Goal: Transaction & Acquisition: Subscribe to service/newsletter

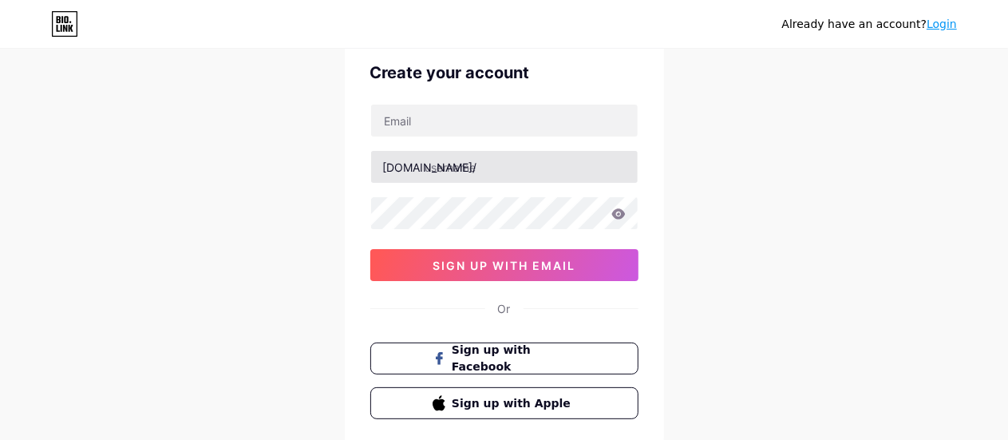
scroll to position [80, 0]
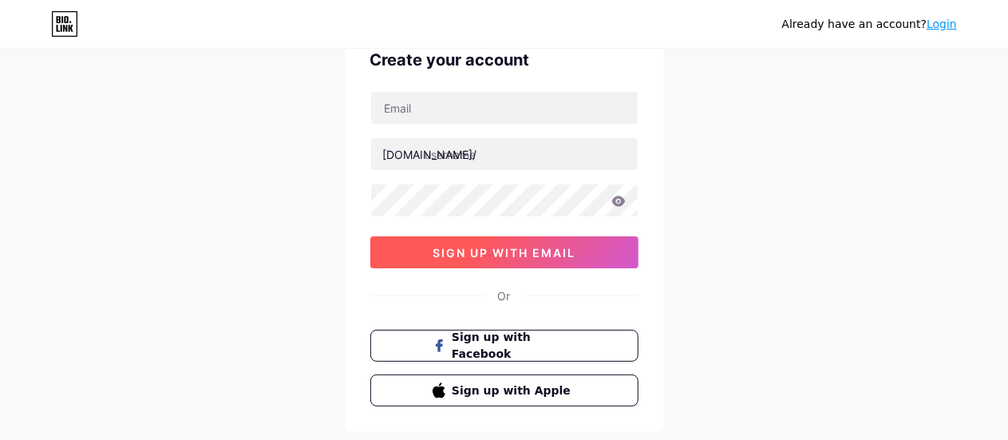
click at [493, 251] on span "sign up with email" at bounding box center [504, 253] width 143 height 14
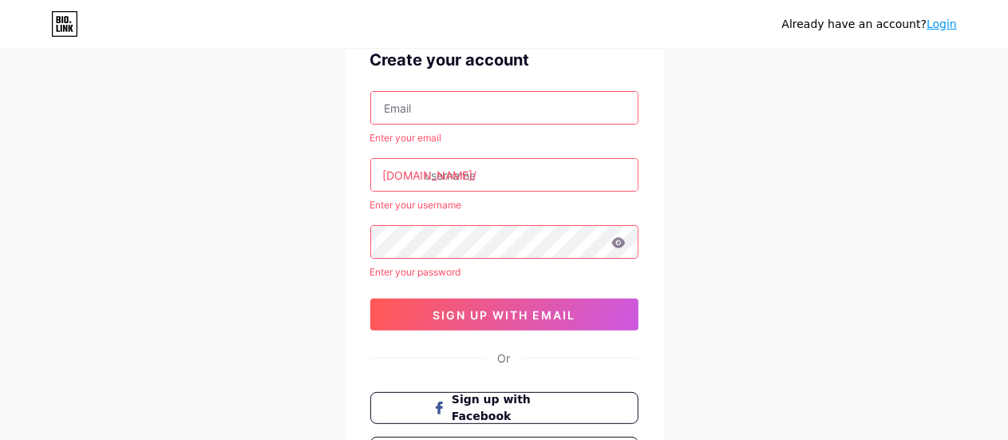
click at [485, 105] on input "text" at bounding box center [504, 108] width 267 height 32
type input "[EMAIL_ADDRESS][DOMAIN_NAME]"
click at [478, 159] on input "text" at bounding box center [504, 175] width 267 height 32
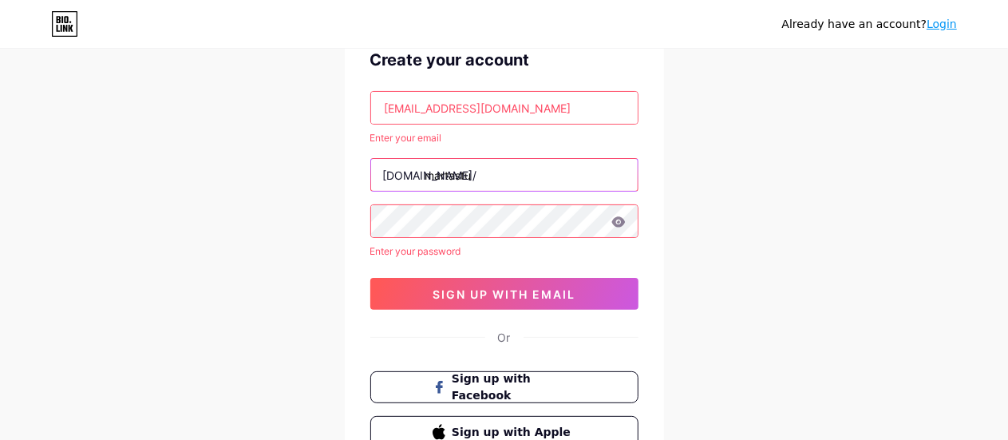
type input "martastu"
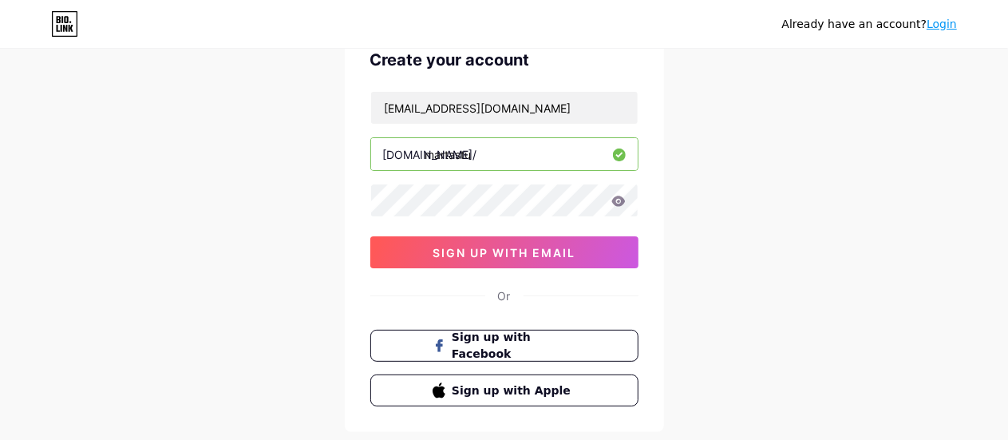
click at [506, 160] on input "martastu" at bounding box center [504, 154] width 267 height 32
click at [613, 197] on icon at bounding box center [618, 201] width 14 height 10
click at [565, 164] on input "martastudio" at bounding box center [504, 154] width 267 height 32
type input "martastudio"
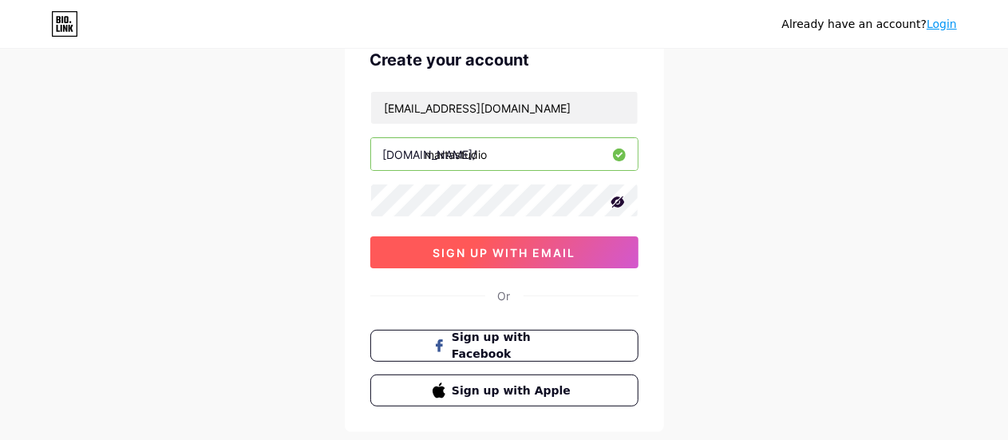
click at [512, 255] on span "sign up with email" at bounding box center [504, 253] width 143 height 14
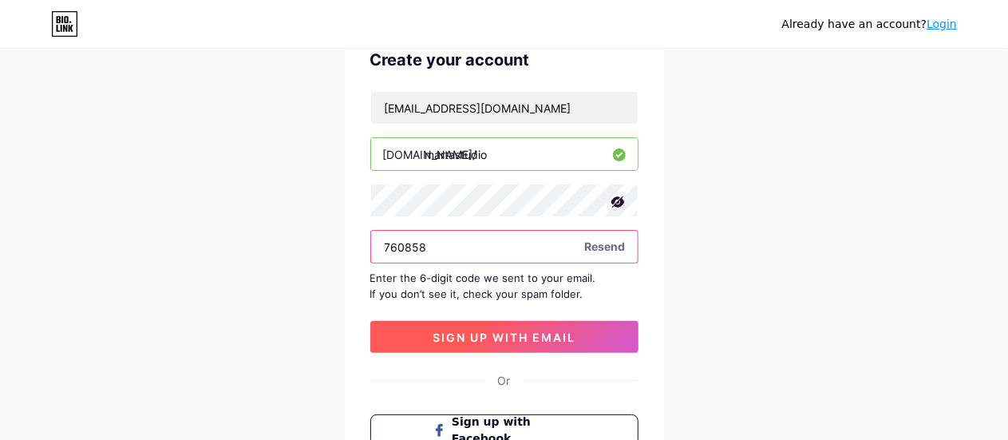
type input "760858"
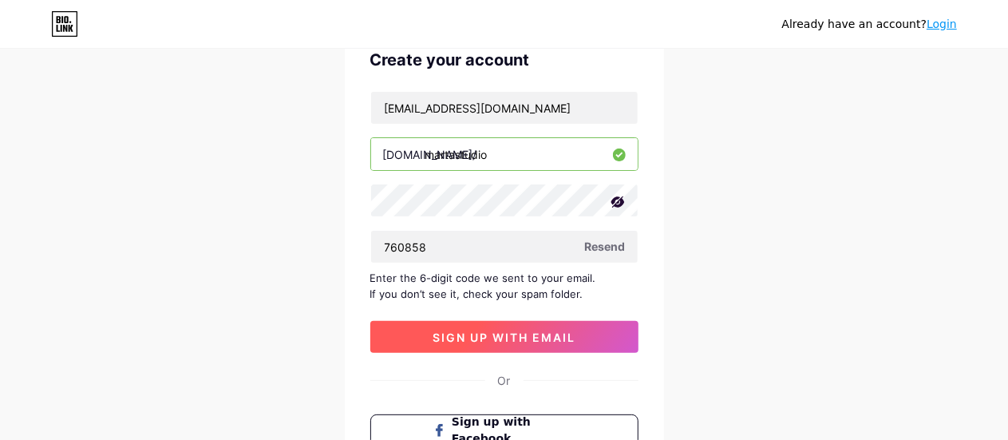
click at [455, 337] on span "sign up with email" at bounding box center [504, 337] width 143 height 14
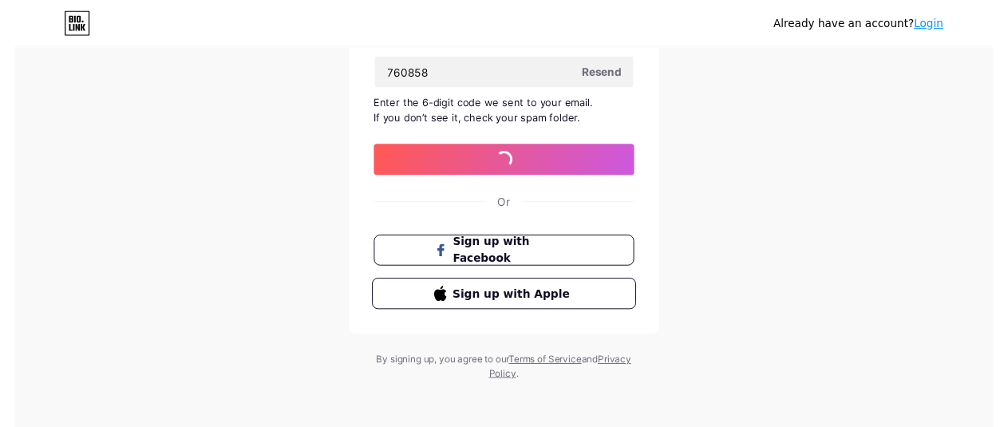
scroll to position [0, 0]
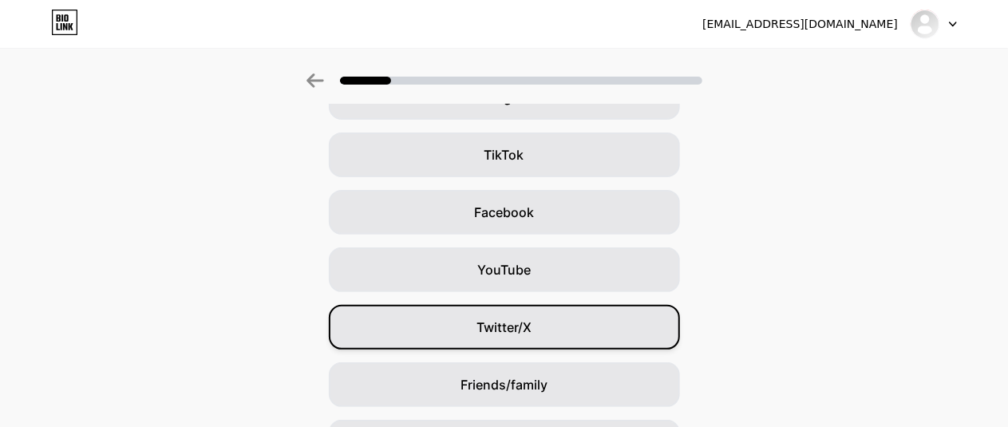
scroll to position [261, 0]
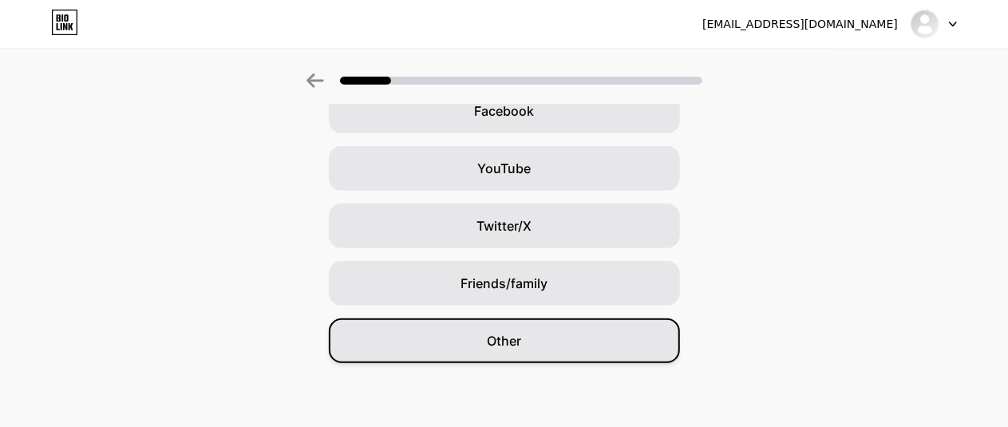
click at [521, 337] on span "Other" at bounding box center [504, 340] width 34 height 19
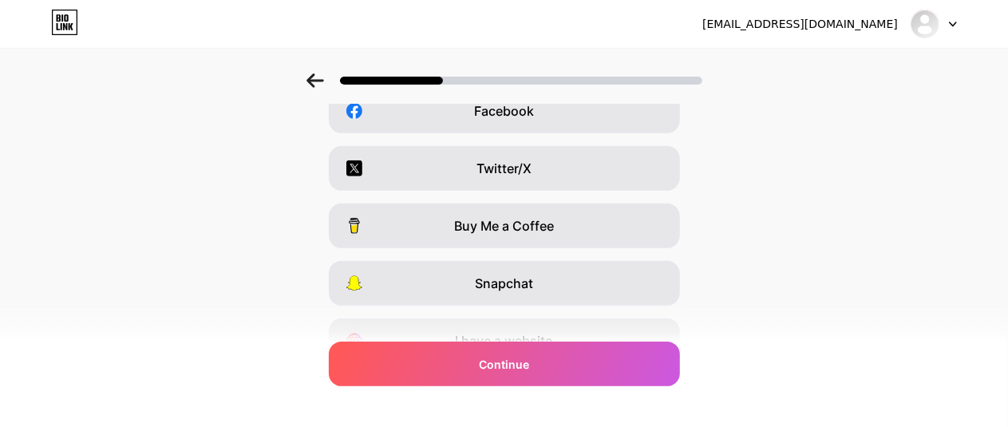
scroll to position [0, 0]
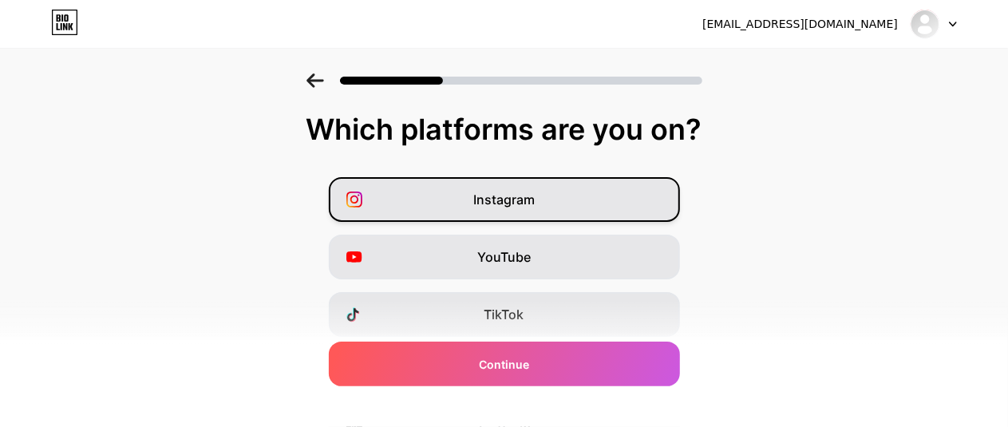
click at [562, 201] on div "Instagram" at bounding box center [504, 199] width 351 height 45
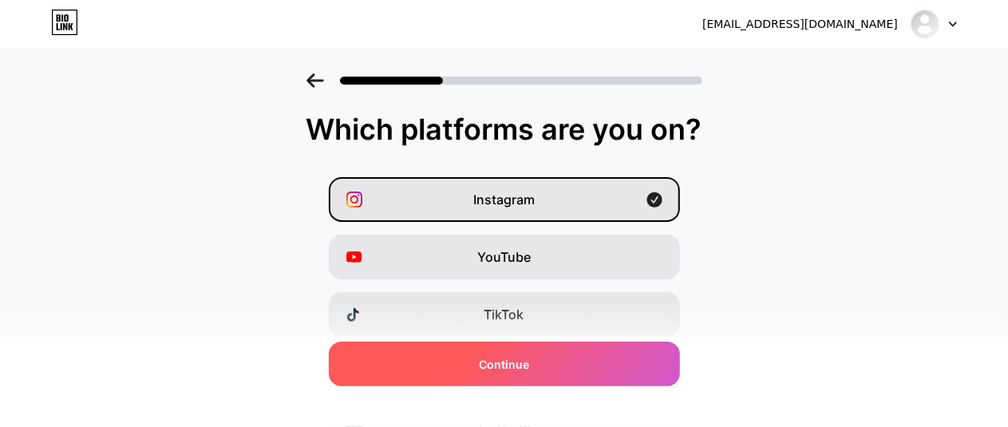
click at [536, 362] on div "Continue" at bounding box center [504, 364] width 351 height 45
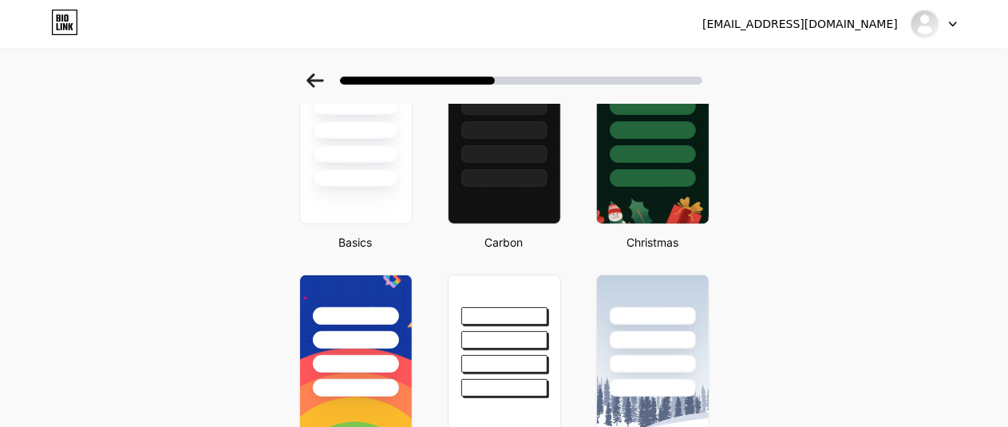
scroll to position [197, 0]
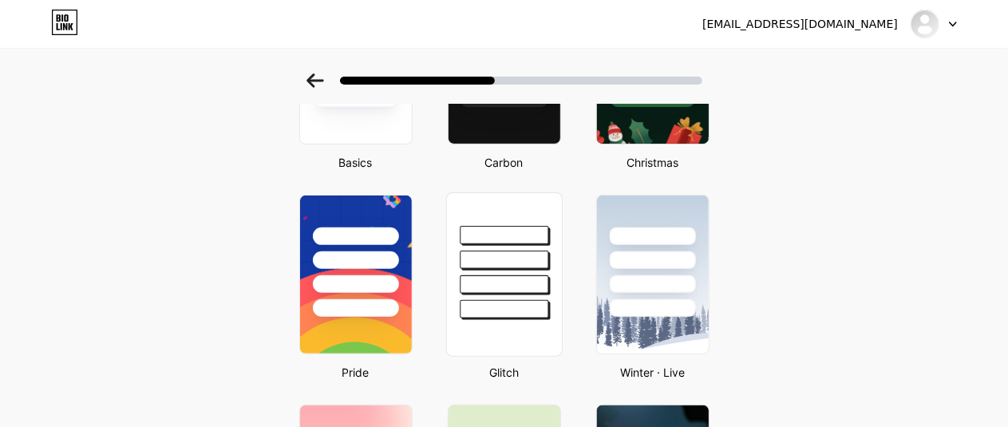
click at [508, 231] on div at bounding box center [504, 235] width 89 height 18
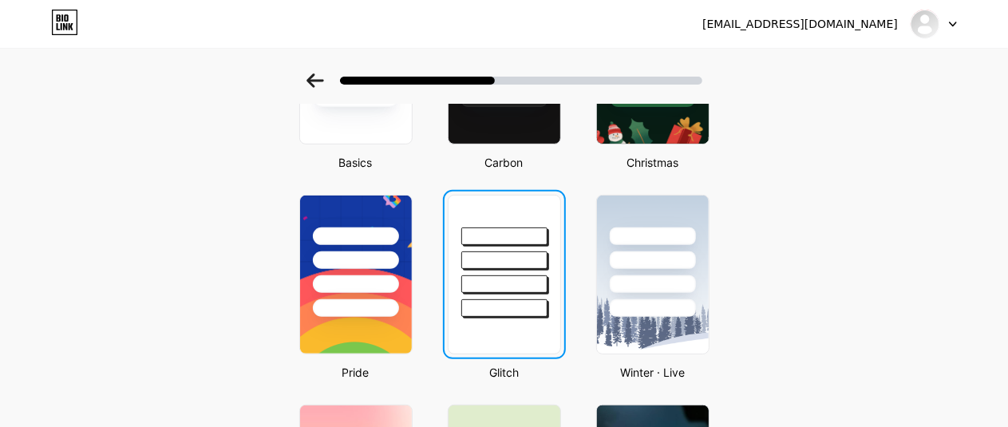
scroll to position [0, 0]
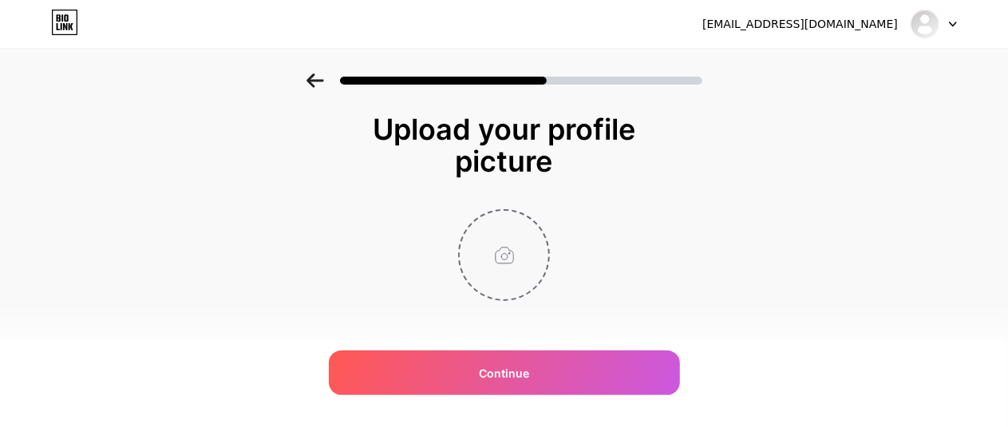
click at [532, 262] on input "file" at bounding box center [504, 255] width 89 height 89
type input "C:\fakepath\[PERSON_NAME] Studio Hires.jpg"
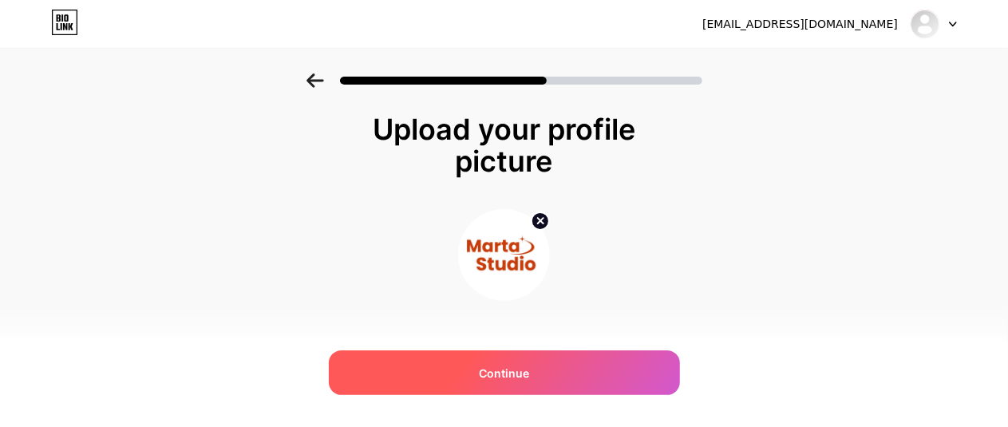
click at [560, 382] on div "Continue" at bounding box center [504, 372] width 351 height 45
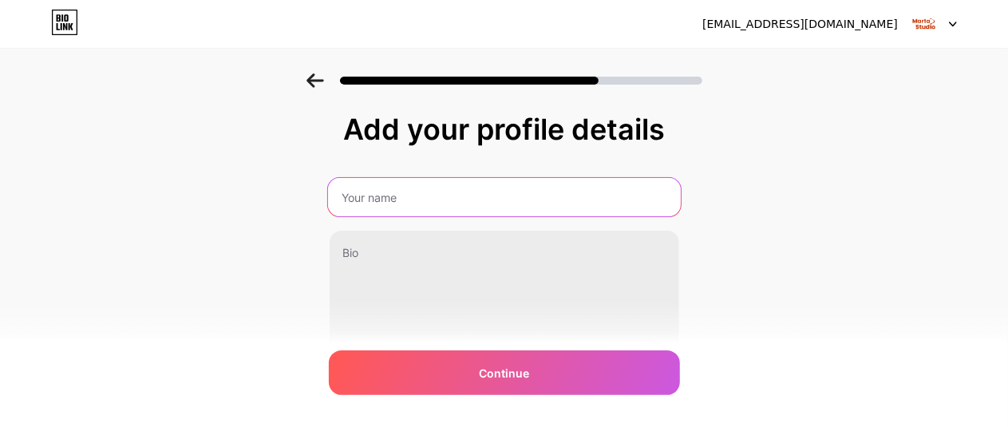
click at [508, 200] on input "text" at bounding box center [503, 197] width 353 height 38
type input "[PERSON_NAME] Studio"
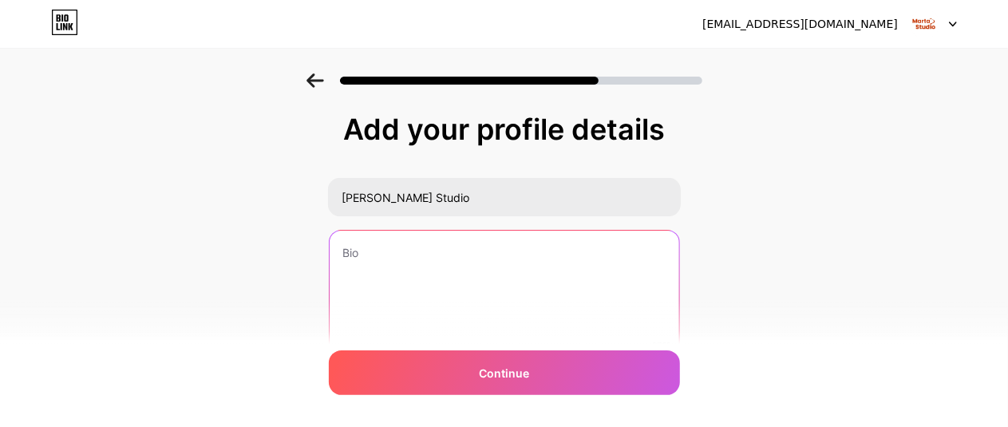
click at [496, 253] on textarea at bounding box center [505, 295] width 350 height 129
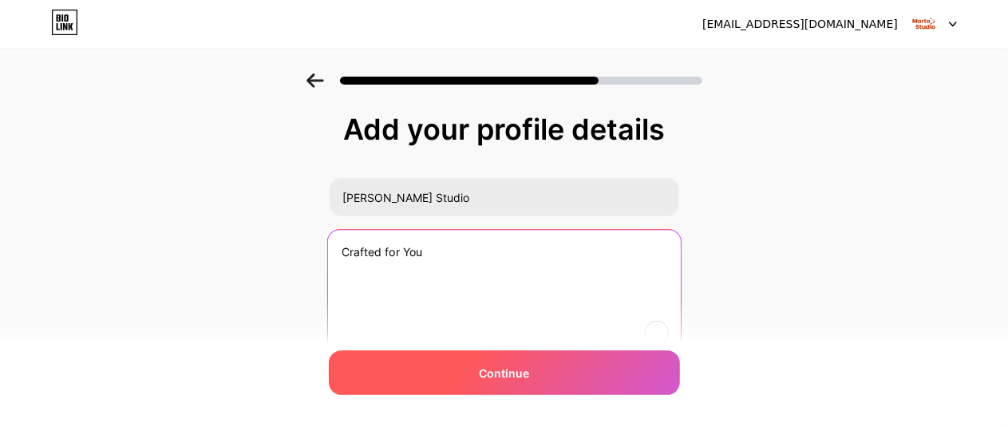
type textarea "Crafted for You"
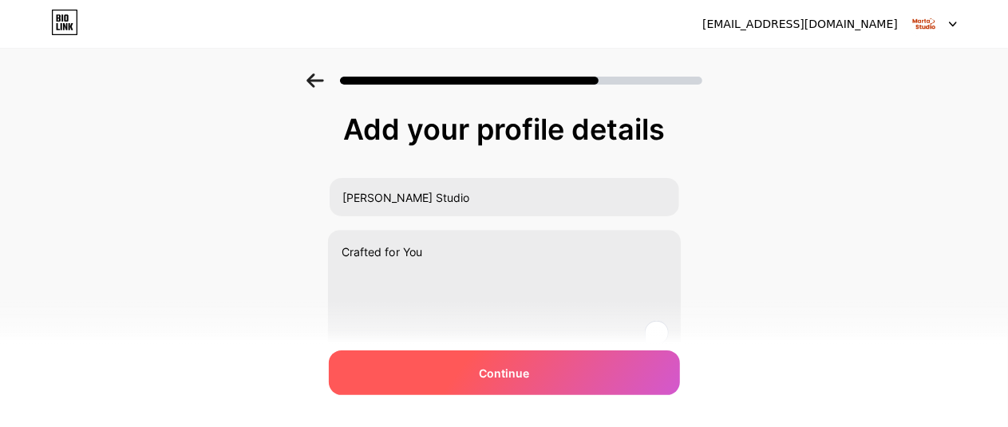
click at [480, 380] on div "Continue" at bounding box center [504, 372] width 351 height 45
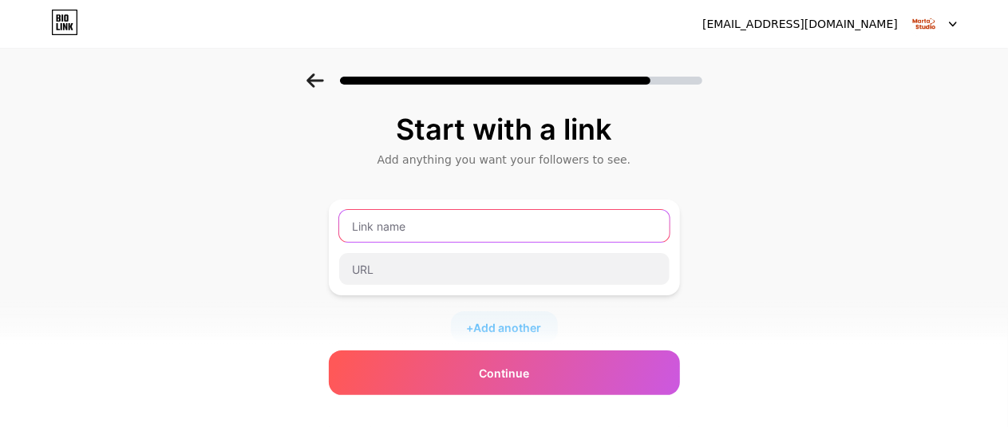
click at [482, 227] on input "text" at bounding box center [504, 226] width 330 height 32
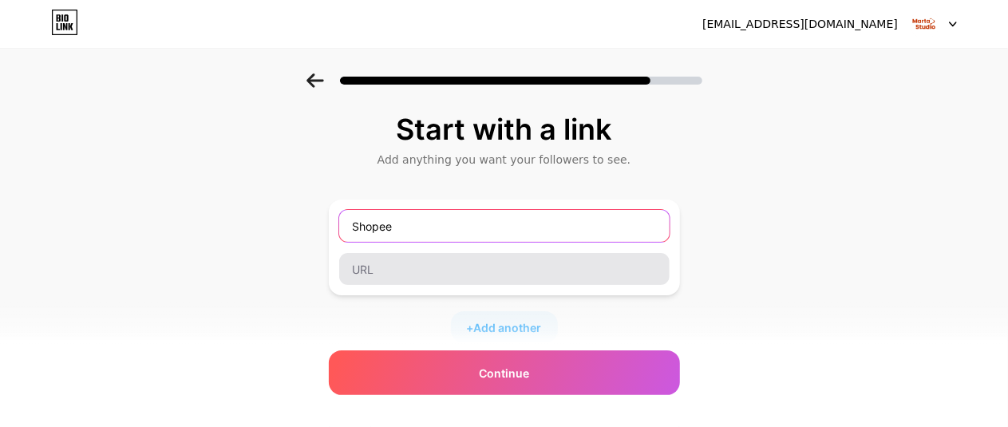
type input "Shopee"
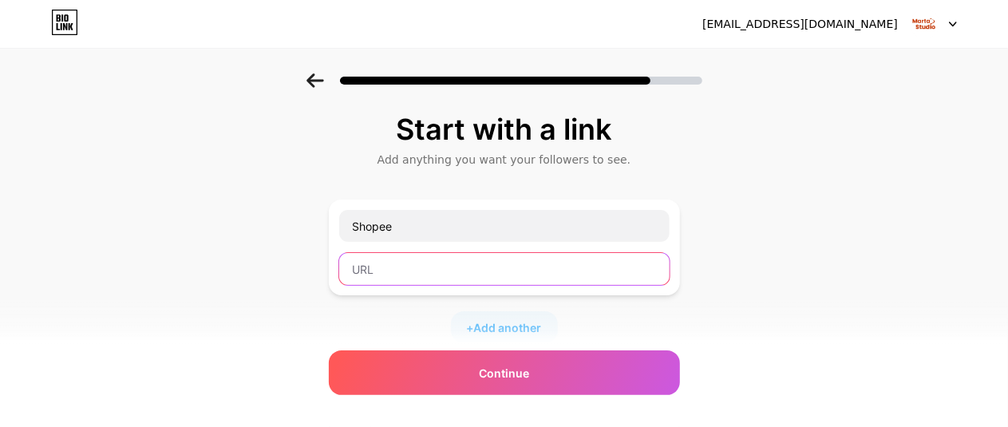
click at [474, 259] on input "text" at bounding box center [504, 269] width 330 height 32
click at [386, 276] on input "text" at bounding box center [504, 269] width 330 height 32
paste input "[URL][DOMAIN_NAME]"
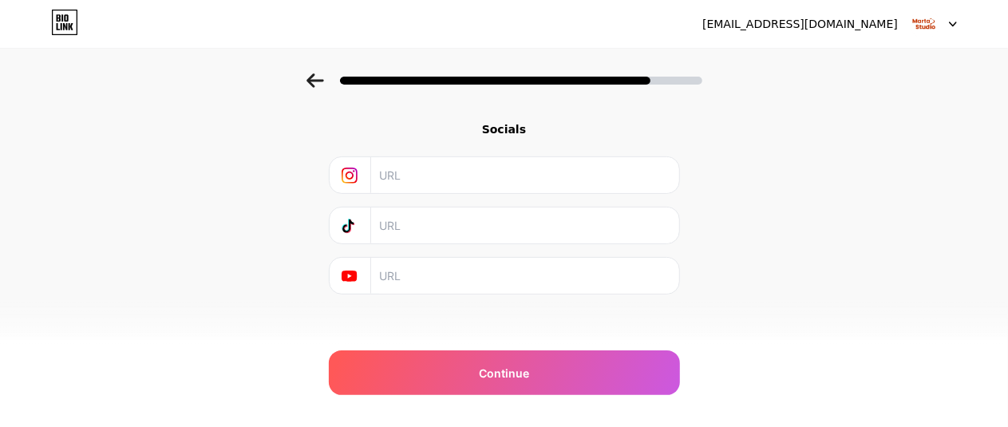
scroll to position [269, 0]
type input "[URL][DOMAIN_NAME]"
click at [549, 176] on input "text" at bounding box center [524, 166] width 290 height 36
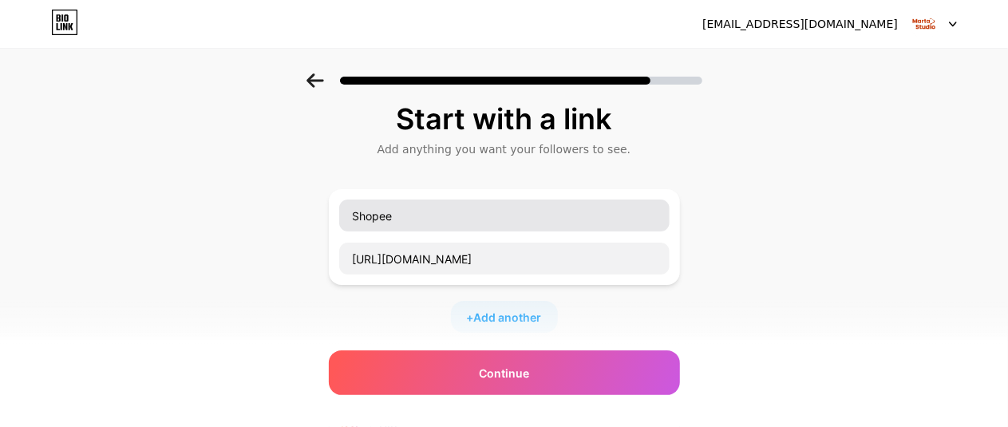
scroll to position [0, 0]
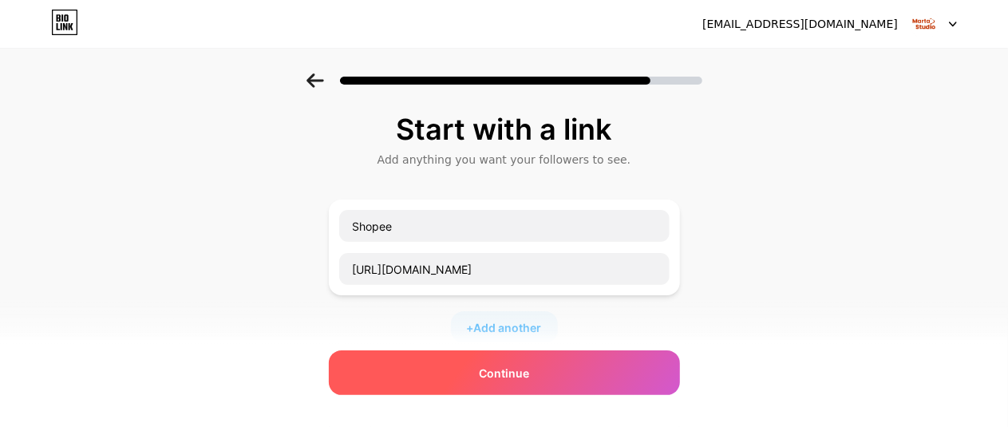
click at [565, 372] on div "Continue" at bounding box center [504, 372] width 351 height 45
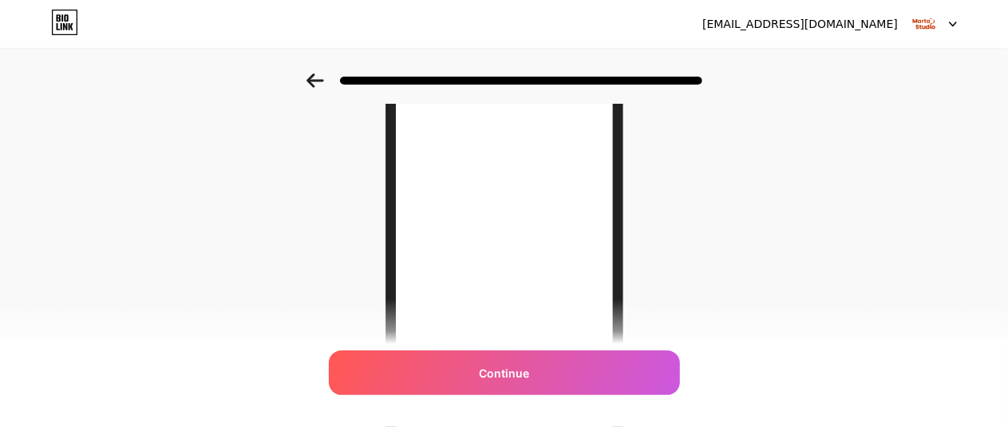
scroll to position [160, 0]
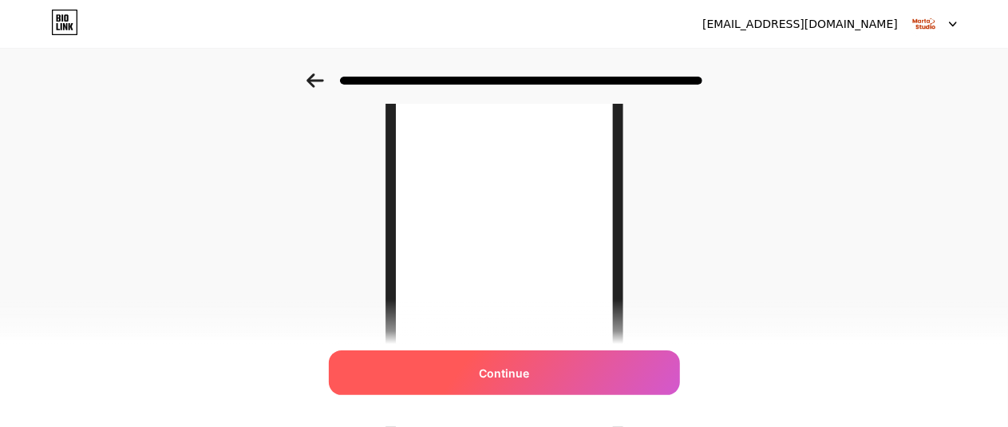
click at [493, 354] on div "Continue" at bounding box center [504, 372] width 351 height 45
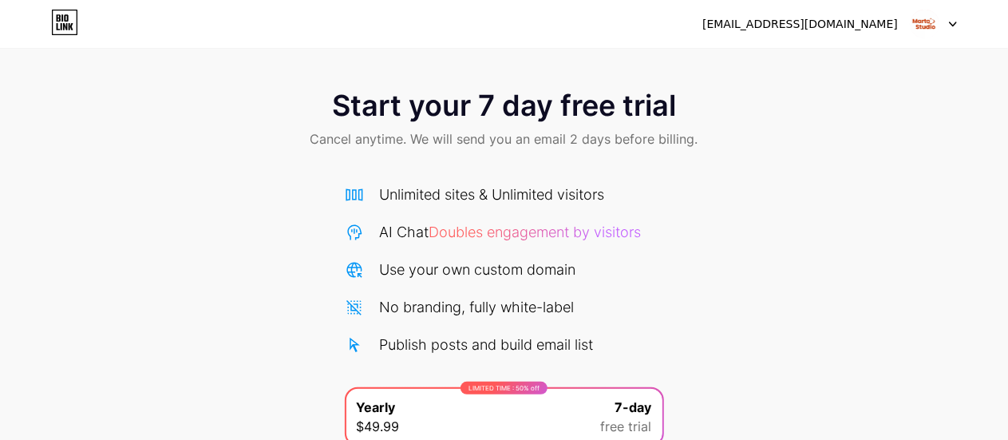
drag, startPoint x: 449, startPoint y: 132, endPoint x: 415, endPoint y: 158, distance: 42.6
click at [449, 132] on span "Cancel anytime. We will send you an email 2 days before billing." at bounding box center [504, 138] width 388 height 19
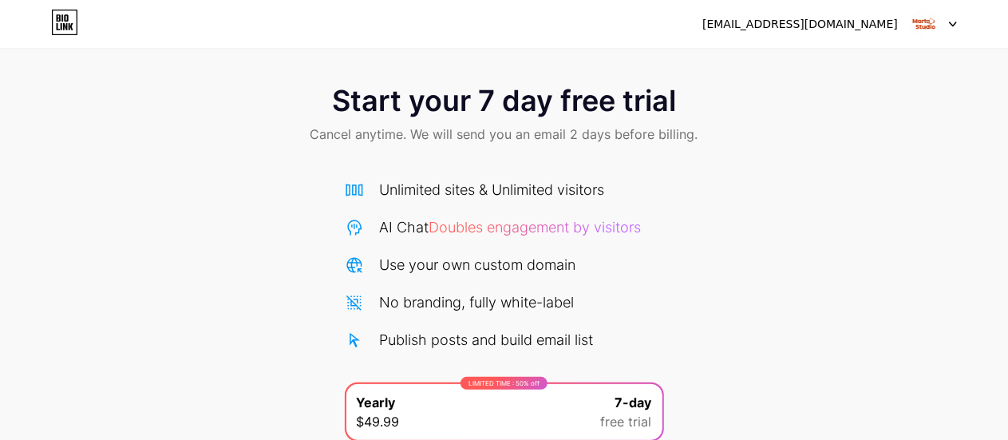
scroll to position [201, 0]
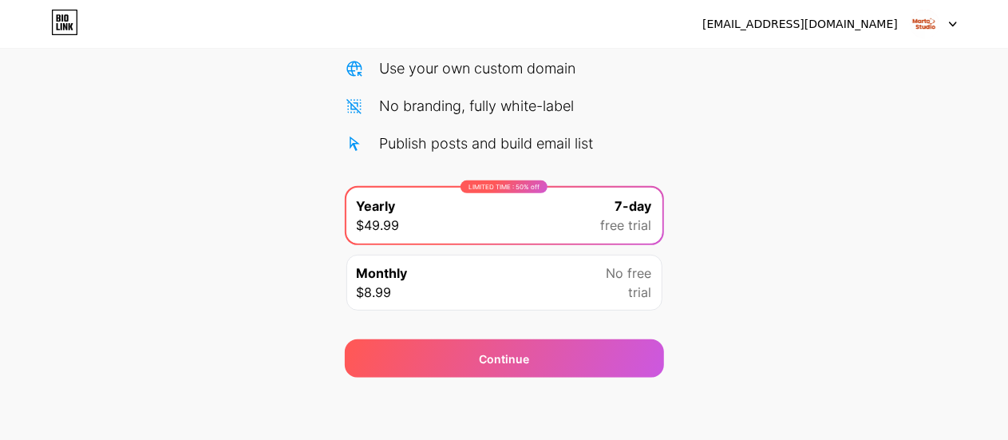
click at [409, 274] on div "Monthly $8.99 No free trial" at bounding box center [504, 283] width 316 height 56
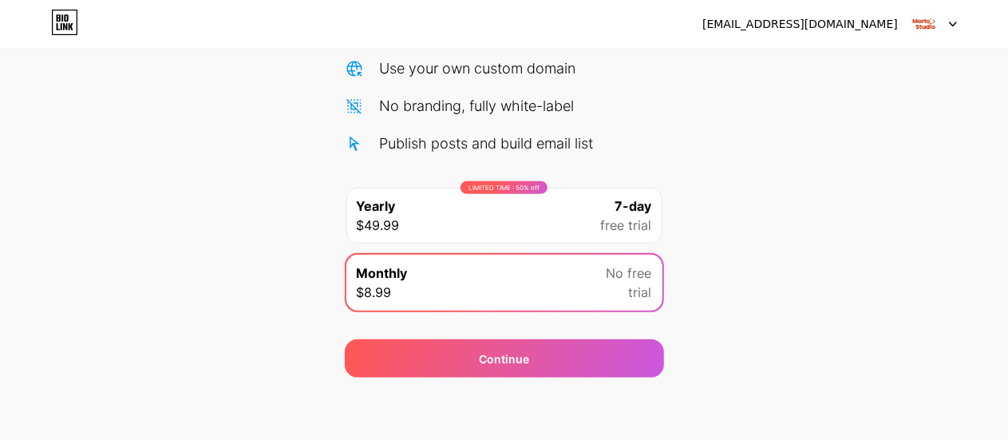
click at [413, 205] on div "LIMITED TIME : 50% off Yearly $49.99 7-day free trial" at bounding box center [504, 216] width 316 height 56
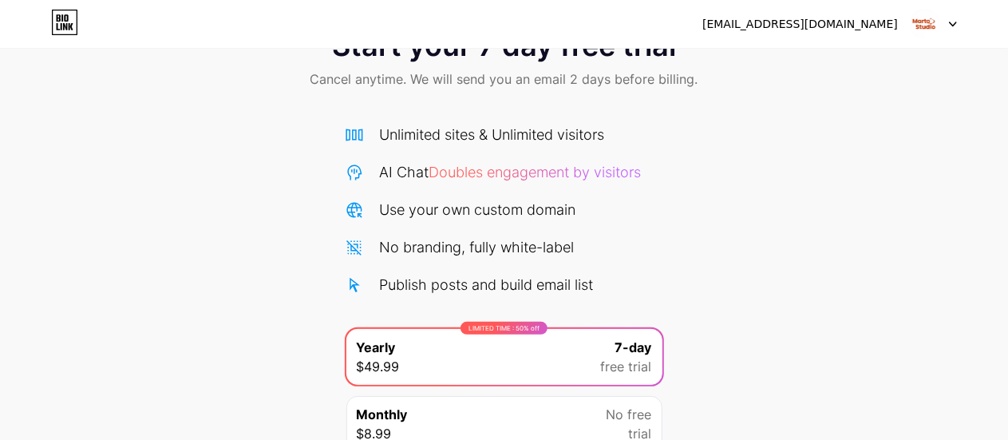
scroll to position [0, 0]
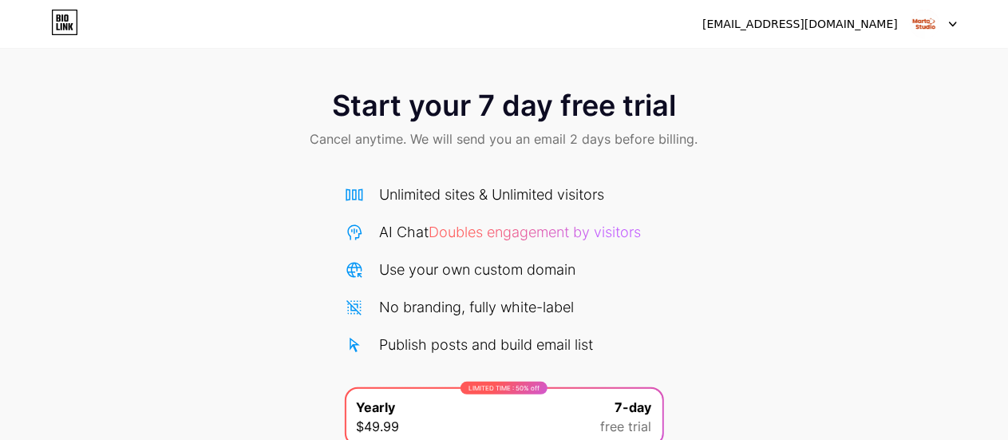
click at [503, 136] on span "Cancel anytime. We will send you an email 2 days before billing." at bounding box center [504, 138] width 388 height 19
drag, startPoint x: 391, startPoint y: 140, endPoint x: 188, endPoint y: 101, distance: 206.3
click at [378, 141] on span "Cancel anytime. We will send you an email 2 days before billing." at bounding box center [504, 138] width 388 height 19
click at [57, 18] on icon at bounding box center [59, 17] width 4 height 7
click at [72, 20] on icon at bounding box center [64, 23] width 27 height 26
